Goal: Navigation & Orientation: Find specific page/section

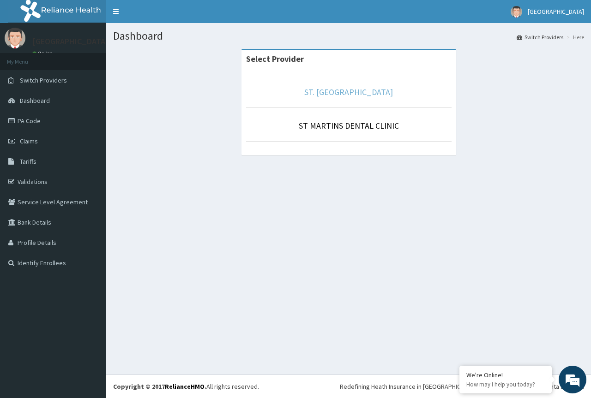
click at [342, 91] on link "ST. [GEOGRAPHIC_DATA]" at bounding box center [348, 92] width 89 height 11
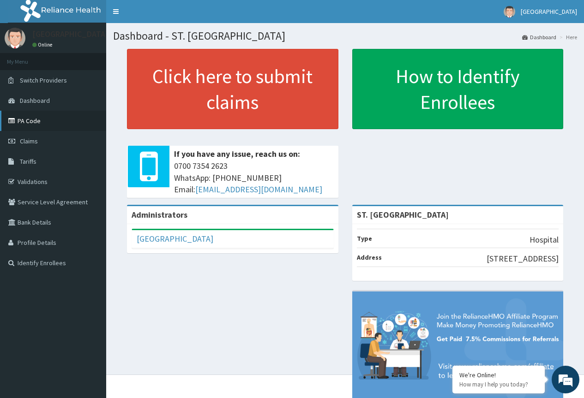
click at [32, 115] on link "PA Code" at bounding box center [53, 121] width 106 height 20
